Goal: Browse casually

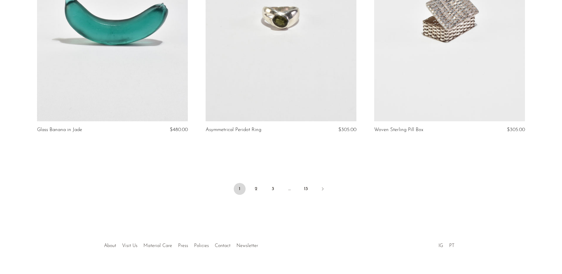
scroll to position [2765, 0]
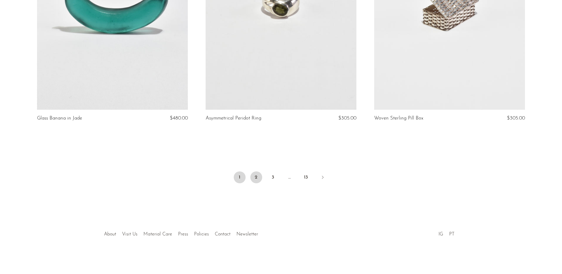
click at [256, 179] on link "2" at bounding box center [256, 177] width 12 height 12
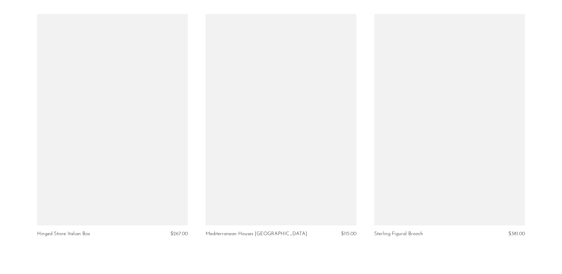
scroll to position [2754, 0]
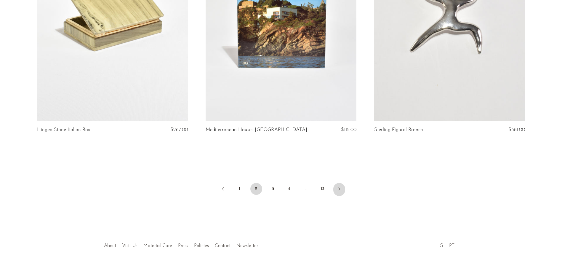
click at [337, 189] on icon "Next" at bounding box center [339, 188] width 5 height 5
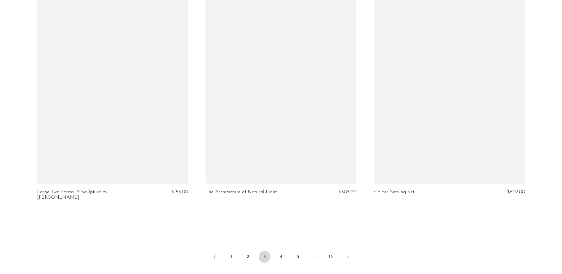
scroll to position [2765, 0]
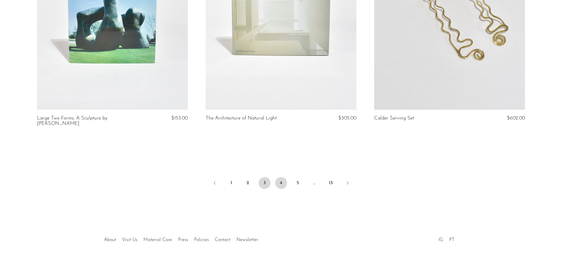
click at [276, 178] on link "4" at bounding box center [281, 183] width 12 height 12
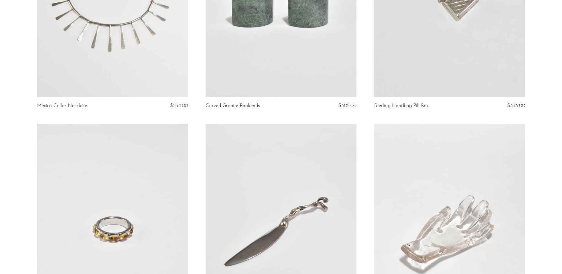
scroll to position [1865, 0]
